Goal: Transaction & Acquisition: Book appointment/travel/reservation

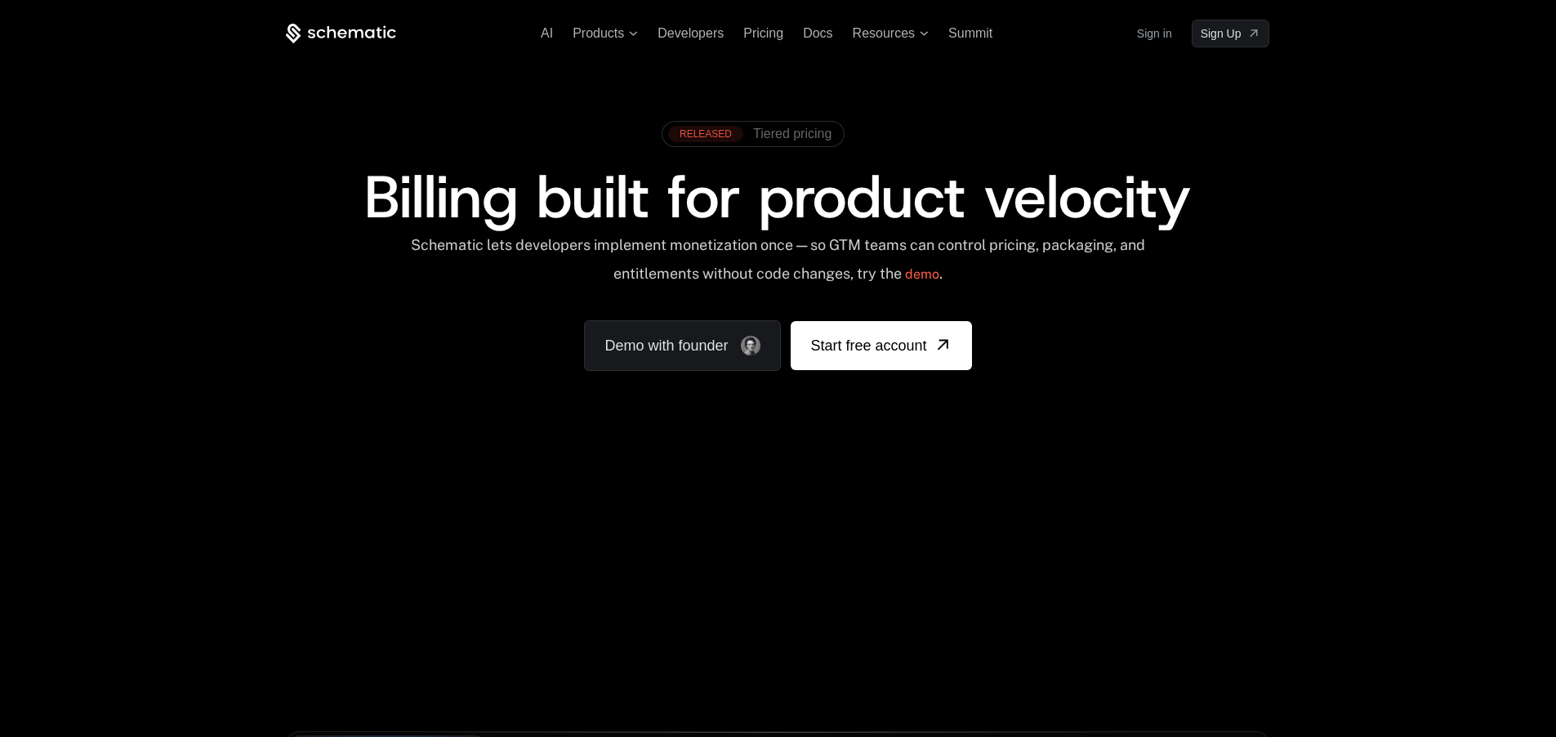
click at [805, 133] on span "Tiered pricing" at bounding box center [792, 134] width 78 height 15
click at [698, 335] on link "Demo with founder" at bounding box center [682, 345] width 197 height 51
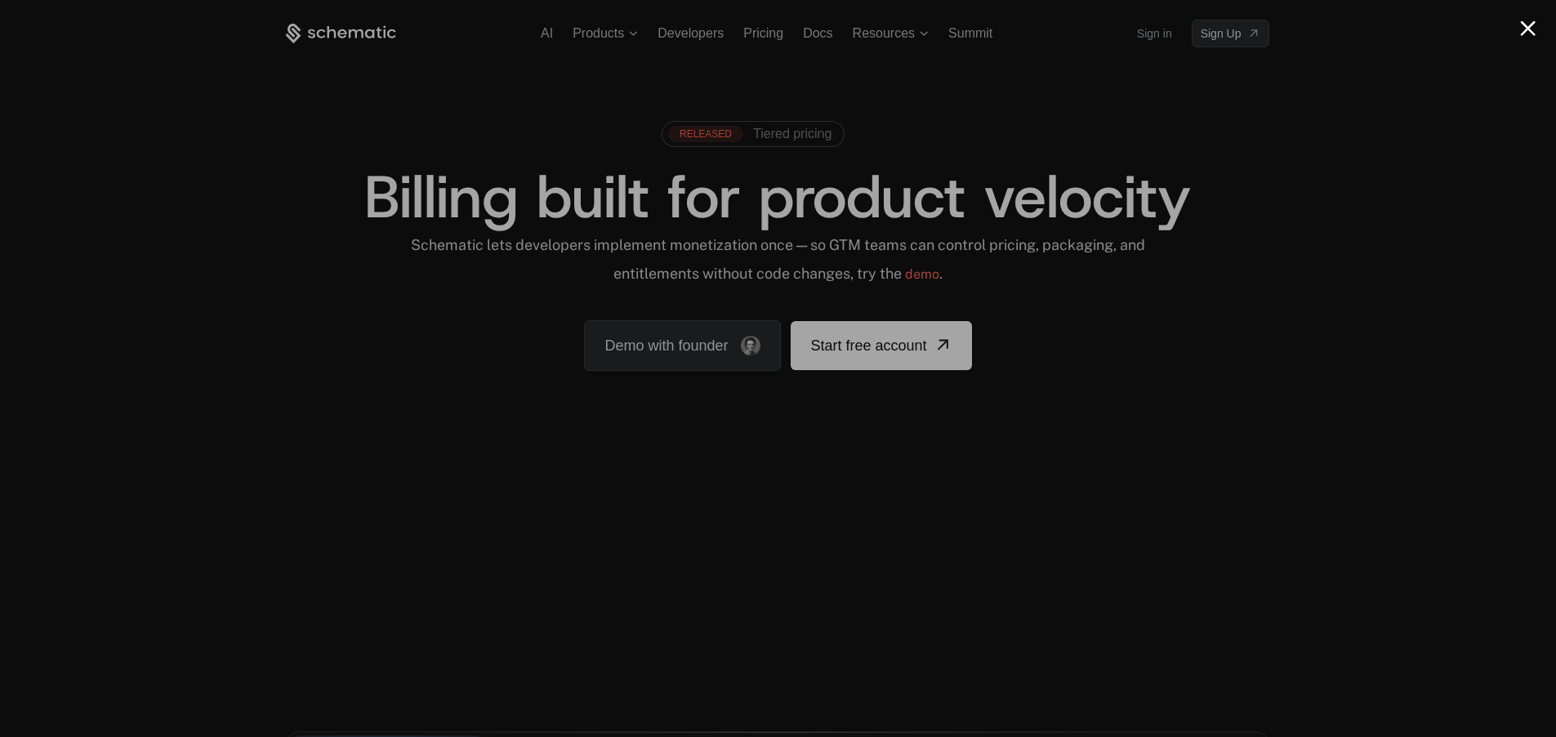
drag, startPoint x: 1531, startPoint y: 20, endPoint x: 1499, endPoint y: 43, distance: 39.2
click at [1530, 21] on button "Close modal" at bounding box center [1528, 28] width 16 height 16
